Goal: Find specific page/section: Find specific page/section

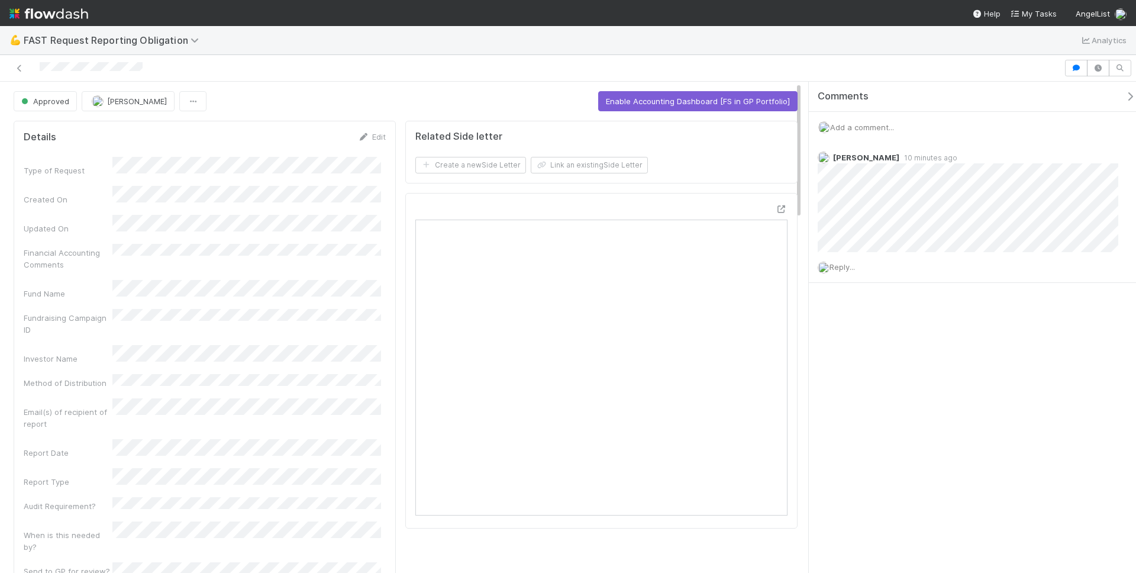
drag, startPoint x: 821, startPoint y: 43, endPoint x: 837, endPoint y: 59, distance: 21.8
click at [821, 44] on div "💪 FAST Request Reporting Obligation Analytics" at bounding box center [568, 40] width 1136 height 28
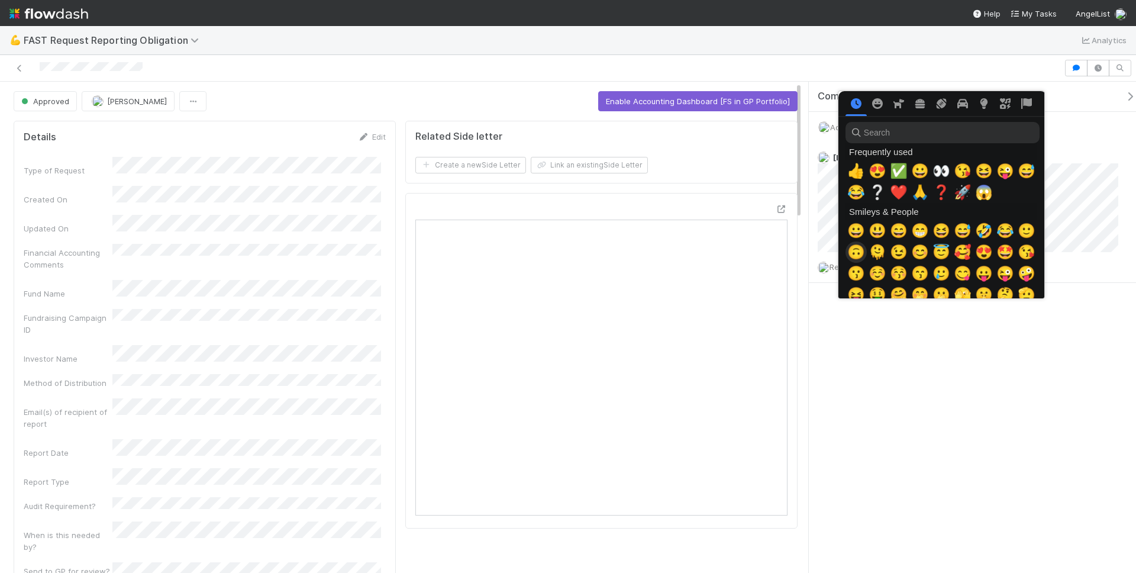
scroll to position [0, 4]
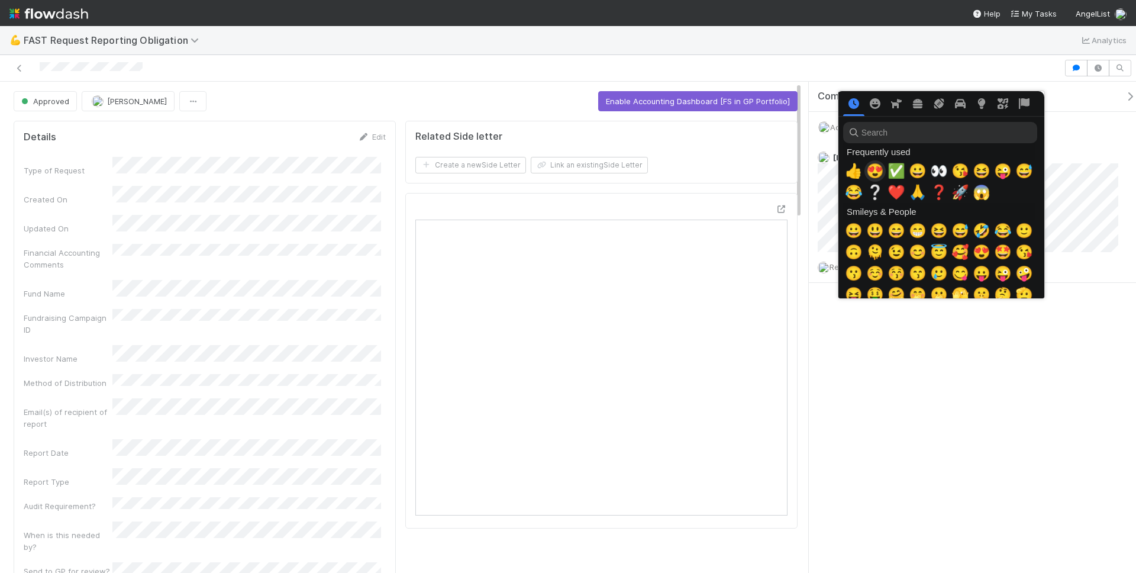
click at [869, 172] on span "😍" at bounding box center [875, 171] width 18 height 17
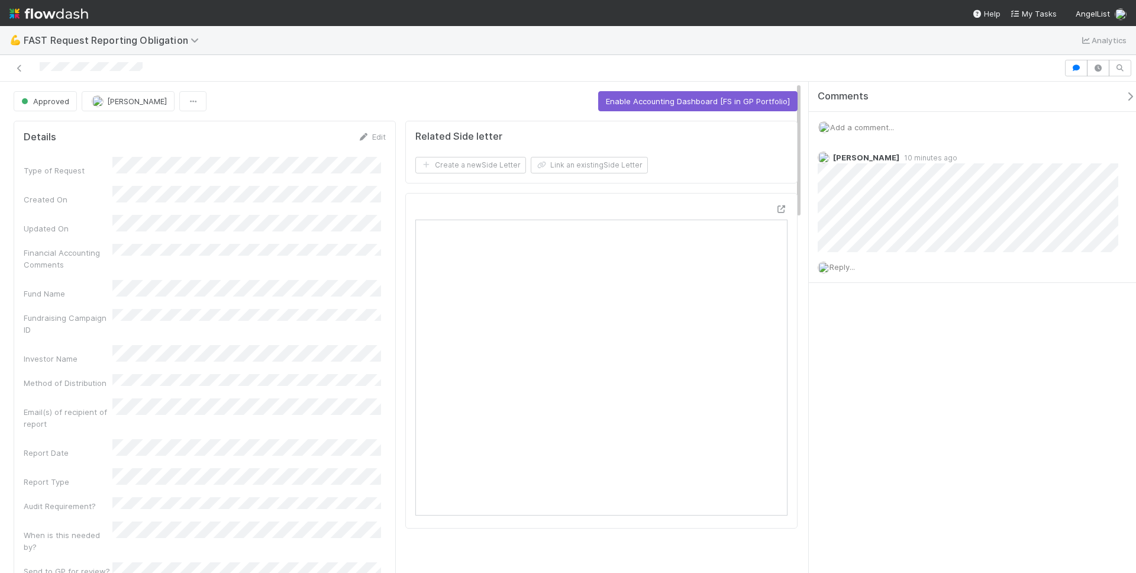
click at [711, 30] on div "💪 FAST Request Reporting Obligation Analytics" at bounding box center [568, 40] width 1136 height 28
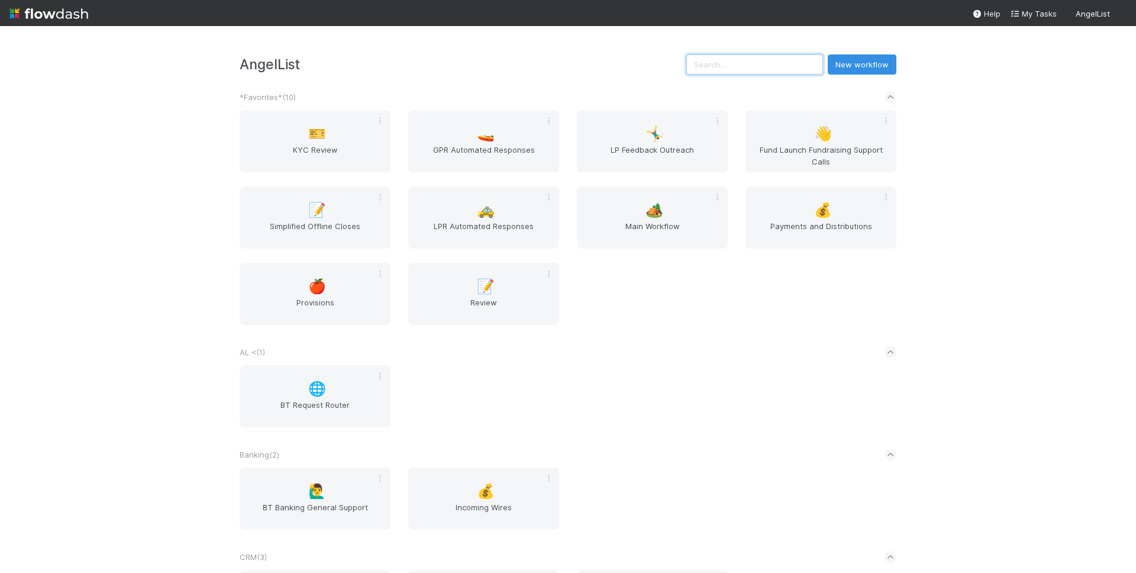
click at [767, 66] on input "text" at bounding box center [754, 64] width 137 height 20
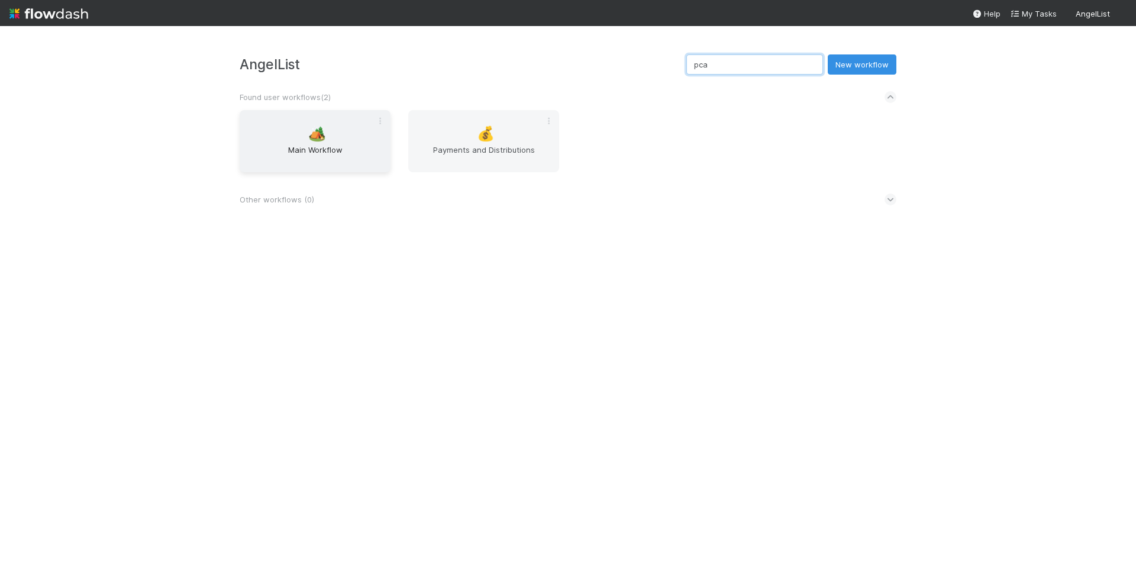
type input "pca"
click at [335, 137] on div "🏕️ Main Workflow" at bounding box center [315, 141] width 151 height 62
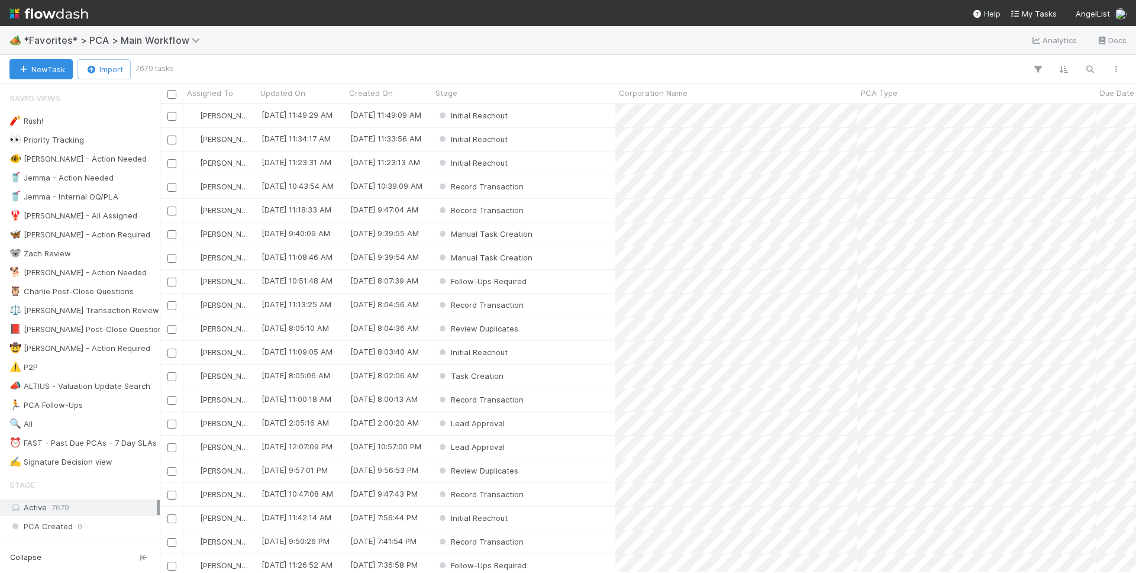
scroll to position [459, 967]
click at [804, 55] on div "New Task Import 7679 tasks" at bounding box center [568, 69] width 1136 height 28
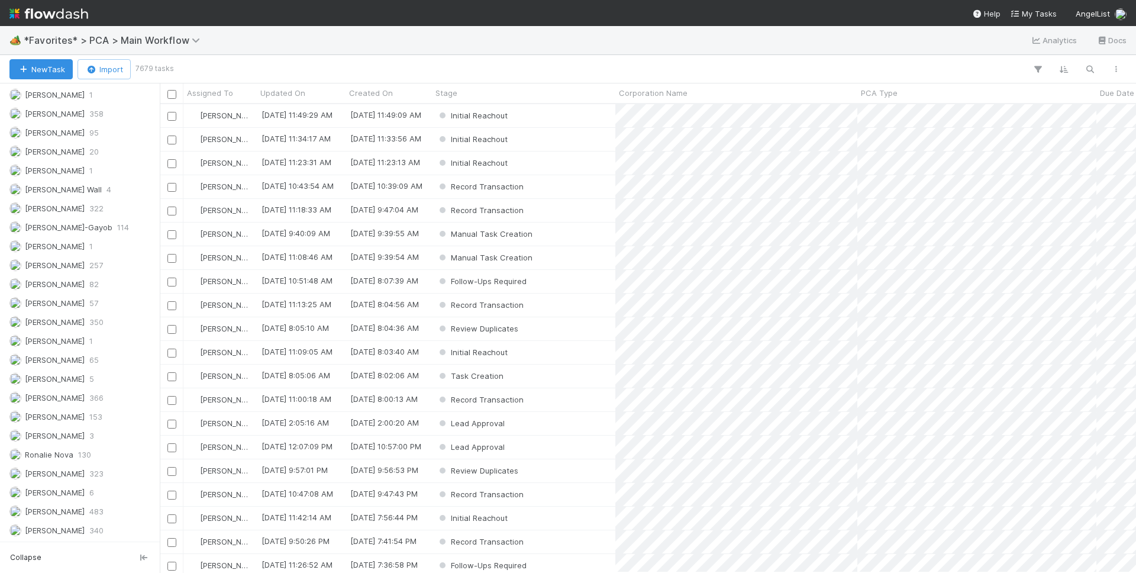
scroll to position [1237, 0]
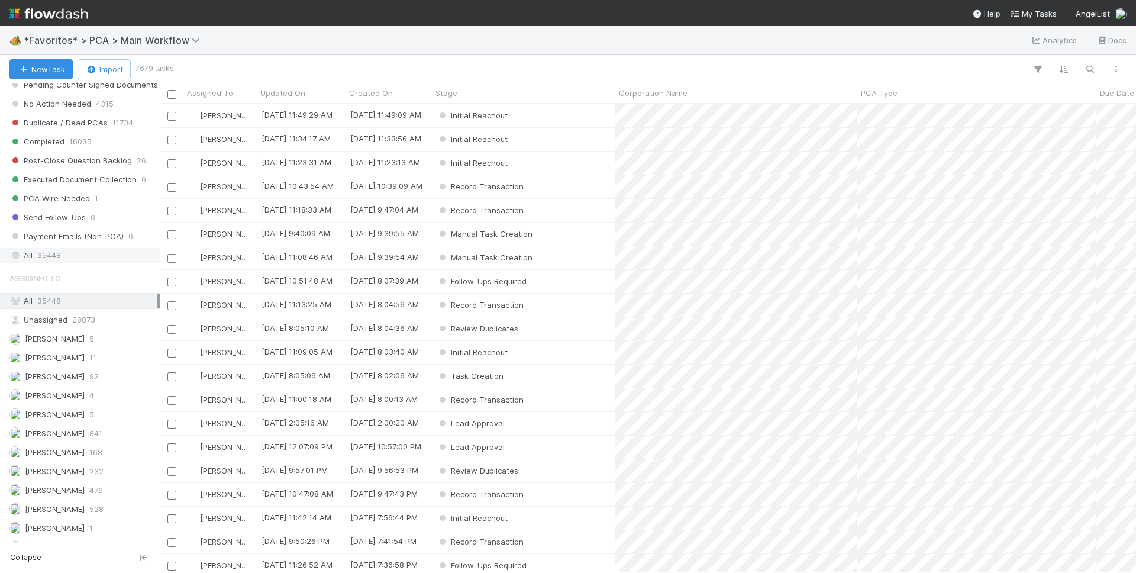
click at [65, 257] on div "All 35448" at bounding box center [82, 255] width 147 height 15
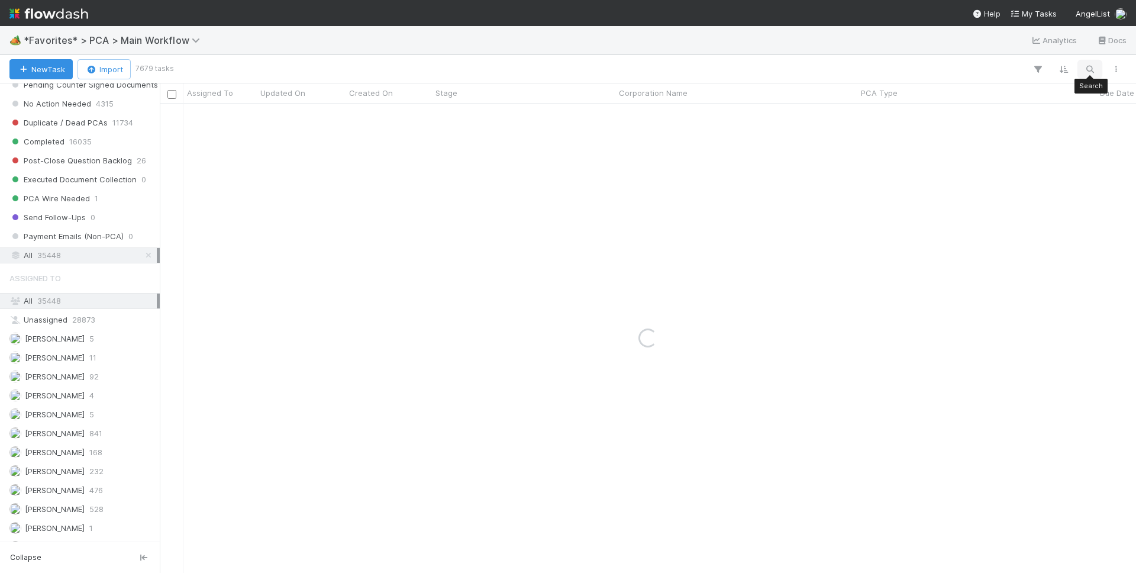
click at [1095, 65] on button "button" at bounding box center [1089, 69] width 21 height 15
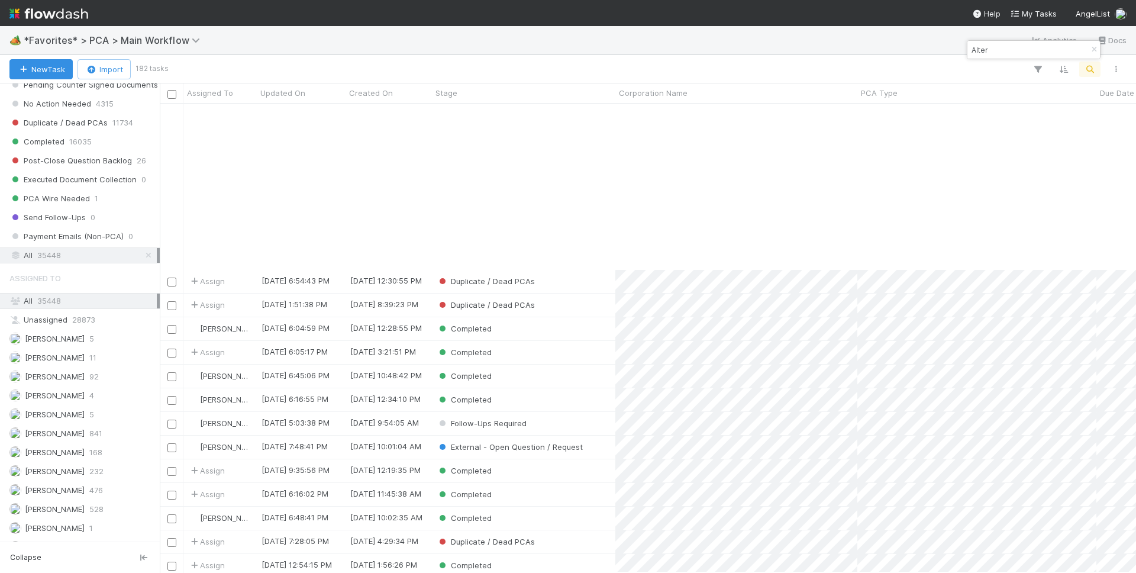
scroll to position [198, 0]
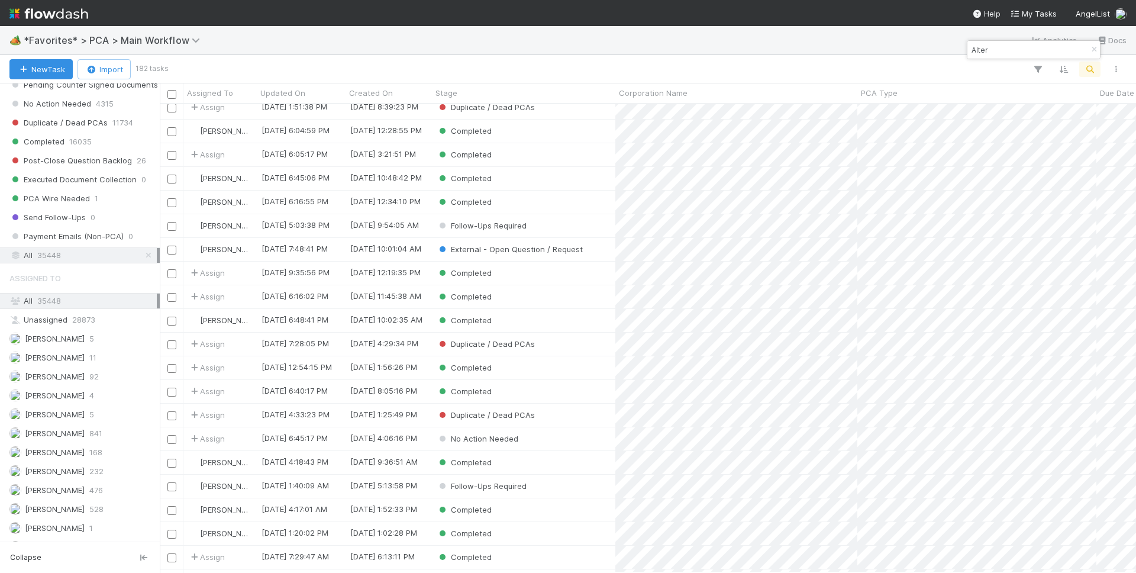
click at [1010, 41] on div "Alter" at bounding box center [1033, 50] width 133 height 18
click at [1008, 45] on input "Alter" at bounding box center [1028, 50] width 118 height 14
paste input "Omnipresence Inc"
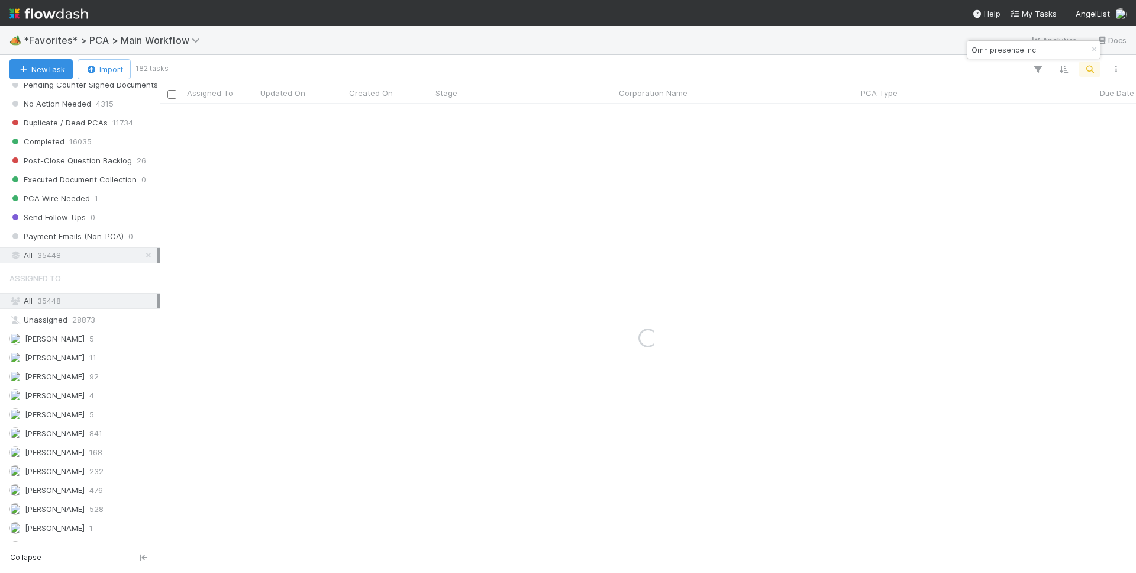
type input "Omnipresence Inc"
click at [736, 41] on div "🏕️ *Favorites* > PCA > Main Workflow Analytics Docs" at bounding box center [568, 40] width 1136 height 28
